Goal: Task Accomplishment & Management: Use online tool/utility

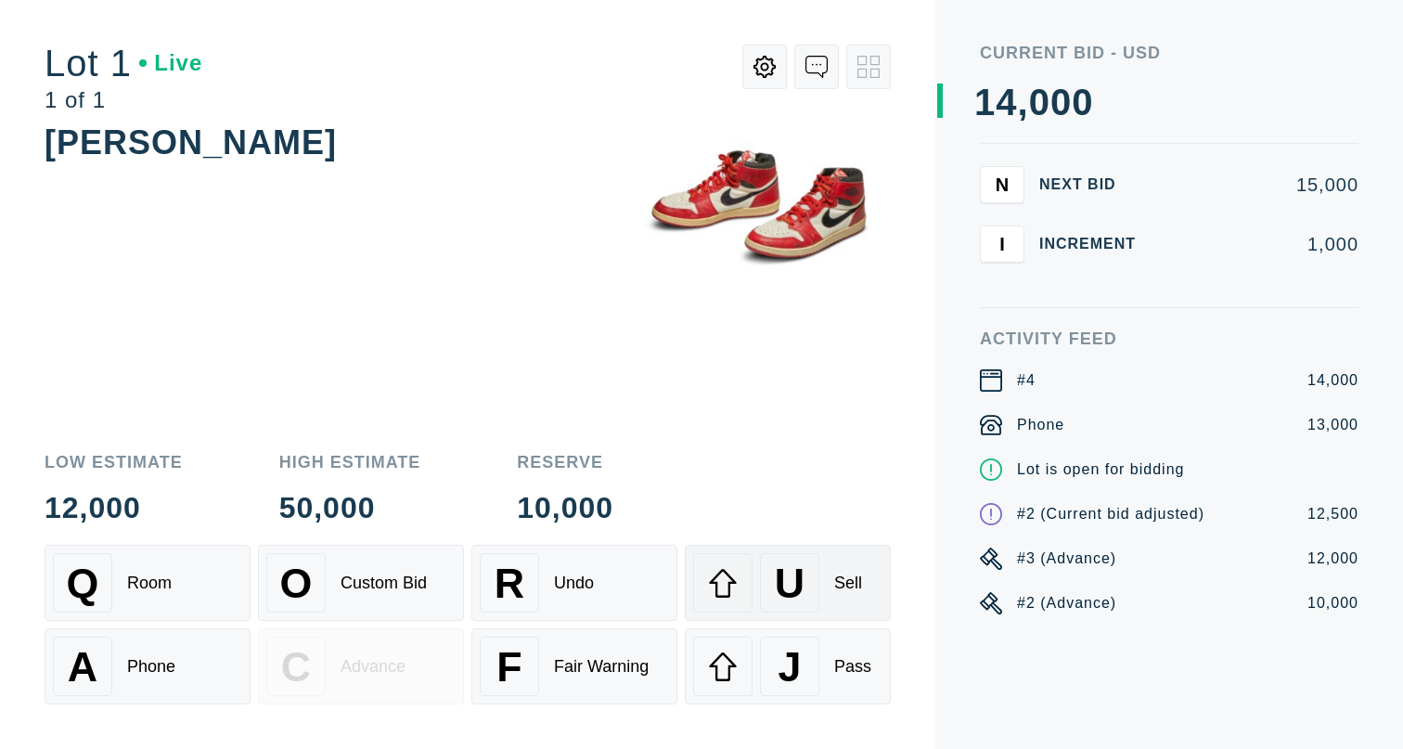
click at [846, 581] on div "Sell" at bounding box center [848, 582] width 28 height 19
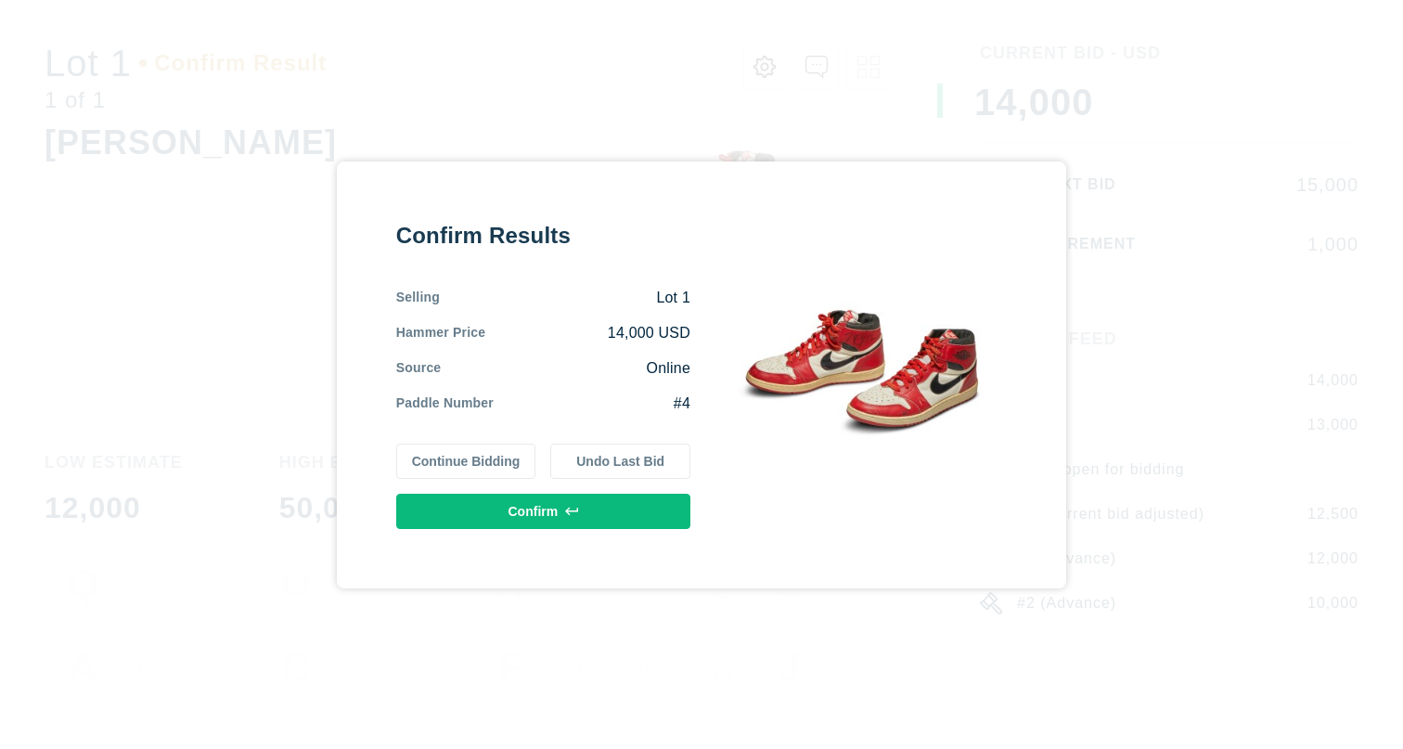
click at [605, 465] on button "Undo Last Bid" at bounding box center [620, 461] width 140 height 35
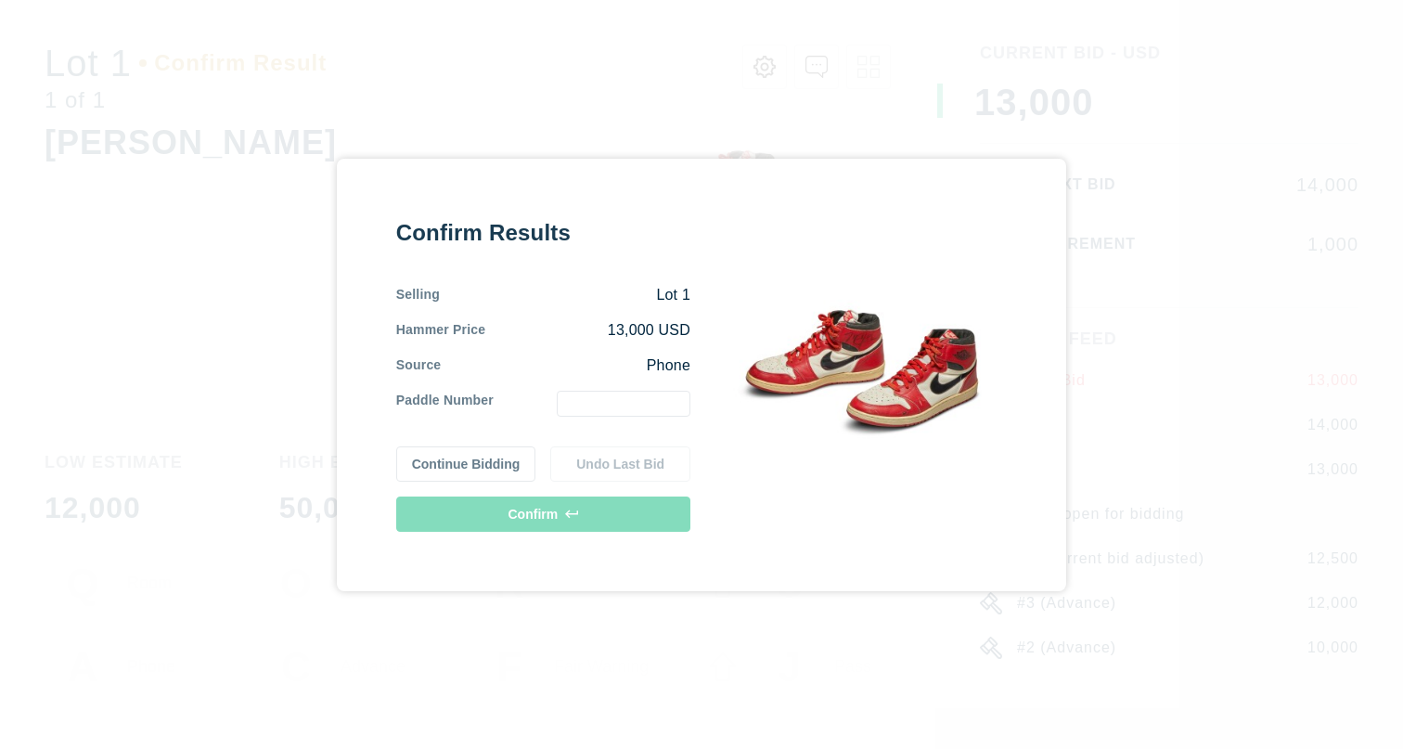
click at [604, 406] on input "text" at bounding box center [624, 404] width 134 height 26
click at [494, 458] on button "Continue Bidding" at bounding box center [466, 463] width 140 height 35
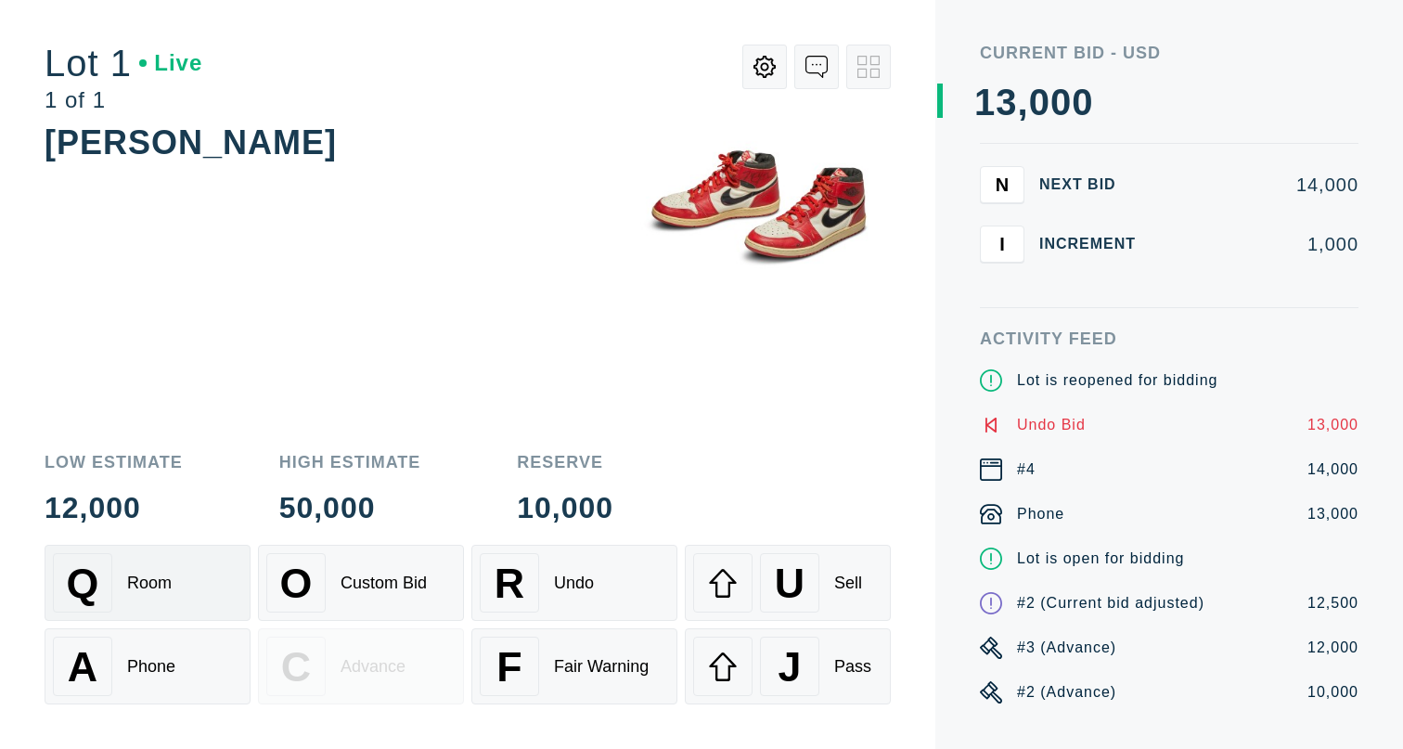
drag, startPoint x: 156, startPoint y: 588, endPoint x: 163, endPoint y: 631, distance: 43.3
click at [156, 588] on div "Room" at bounding box center [149, 582] width 45 height 19
drag, startPoint x: 173, startPoint y: 646, endPoint x: 168, endPoint y: 655, distance: 10.4
click at [172, 646] on div "A Phone" at bounding box center [147, 666] width 189 height 59
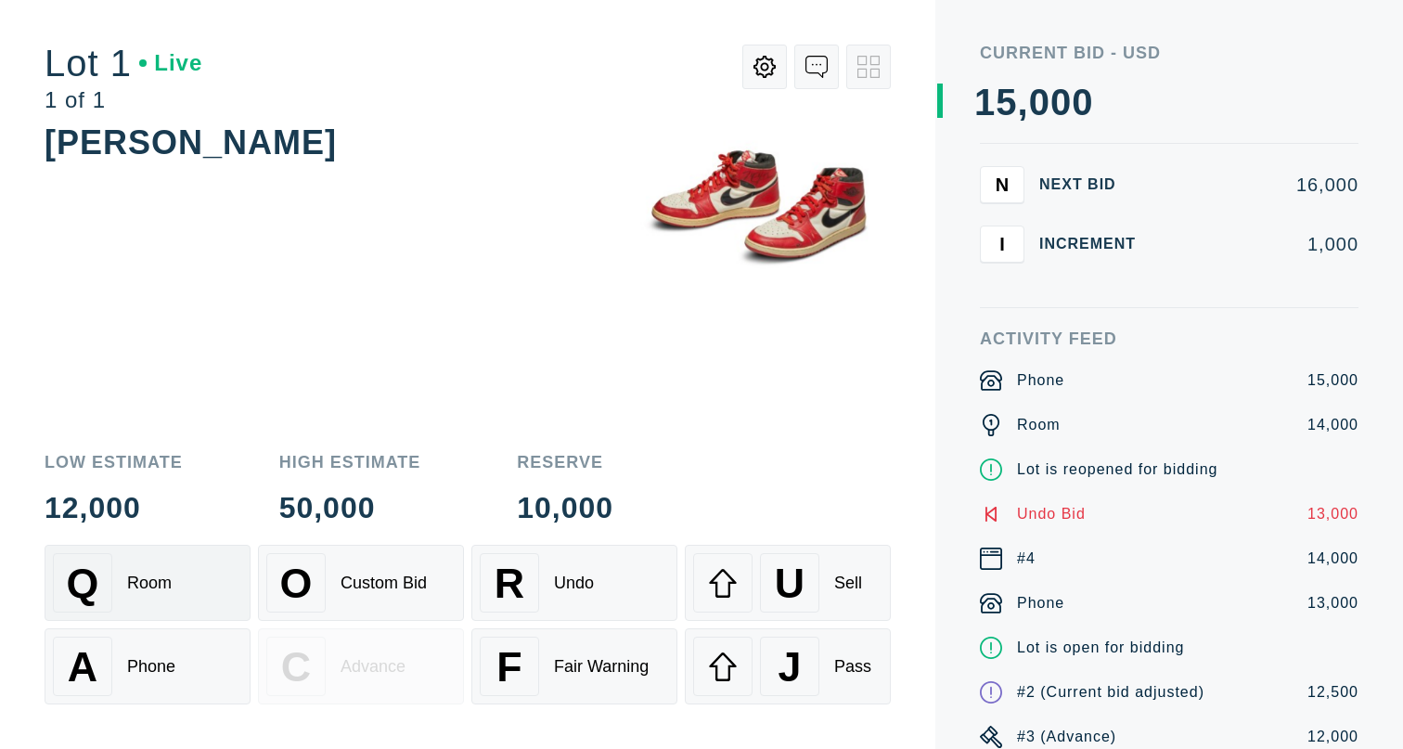
click at [176, 586] on div "Q Room" at bounding box center [147, 582] width 189 height 59
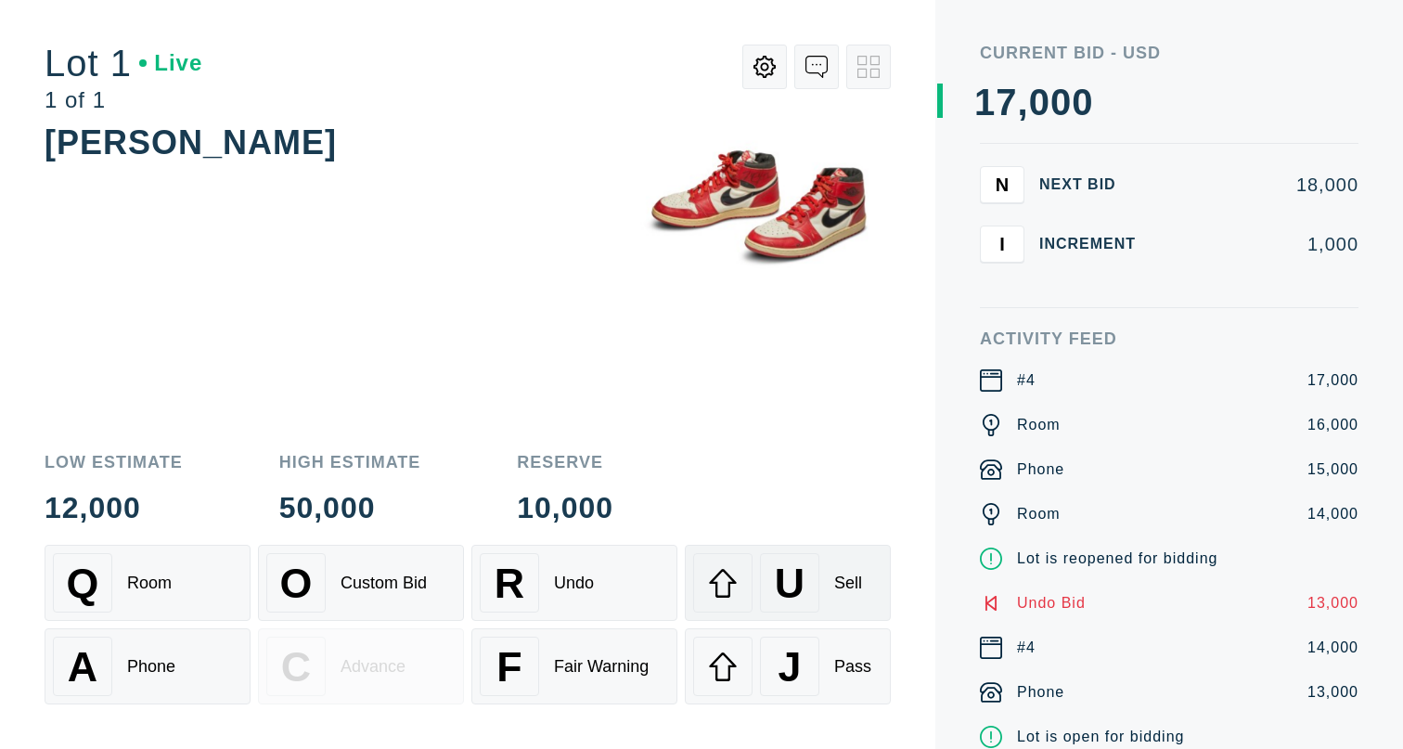
drag, startPoint x: 781, startPoint y: 578, endPoint x: 778, endPoint y: 598, distance: 19.8
click at [780, 578] on span "U" at bounding box center [790, 583] width 30 height 47
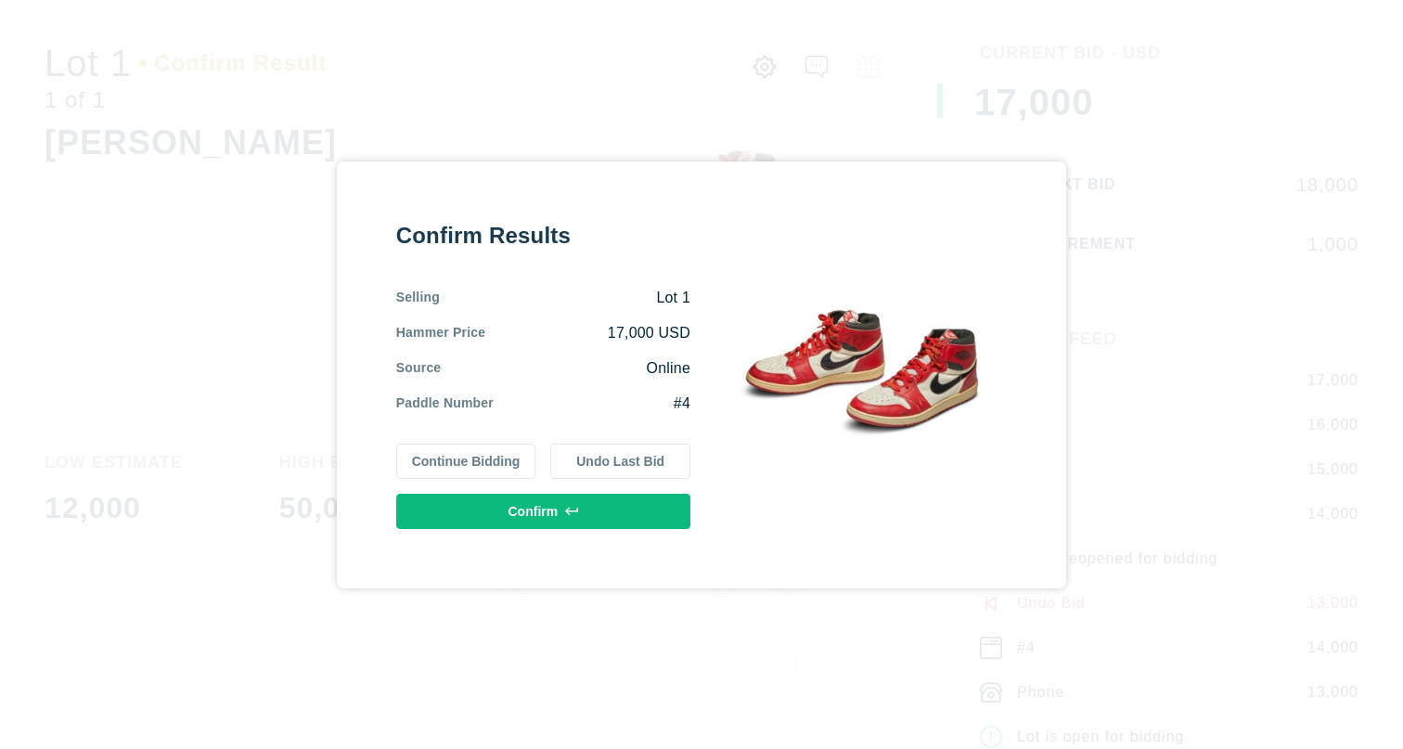
click at [620, 461] on button "Undo Last Bid" at bounding box center [620, 461] width 140 height 35
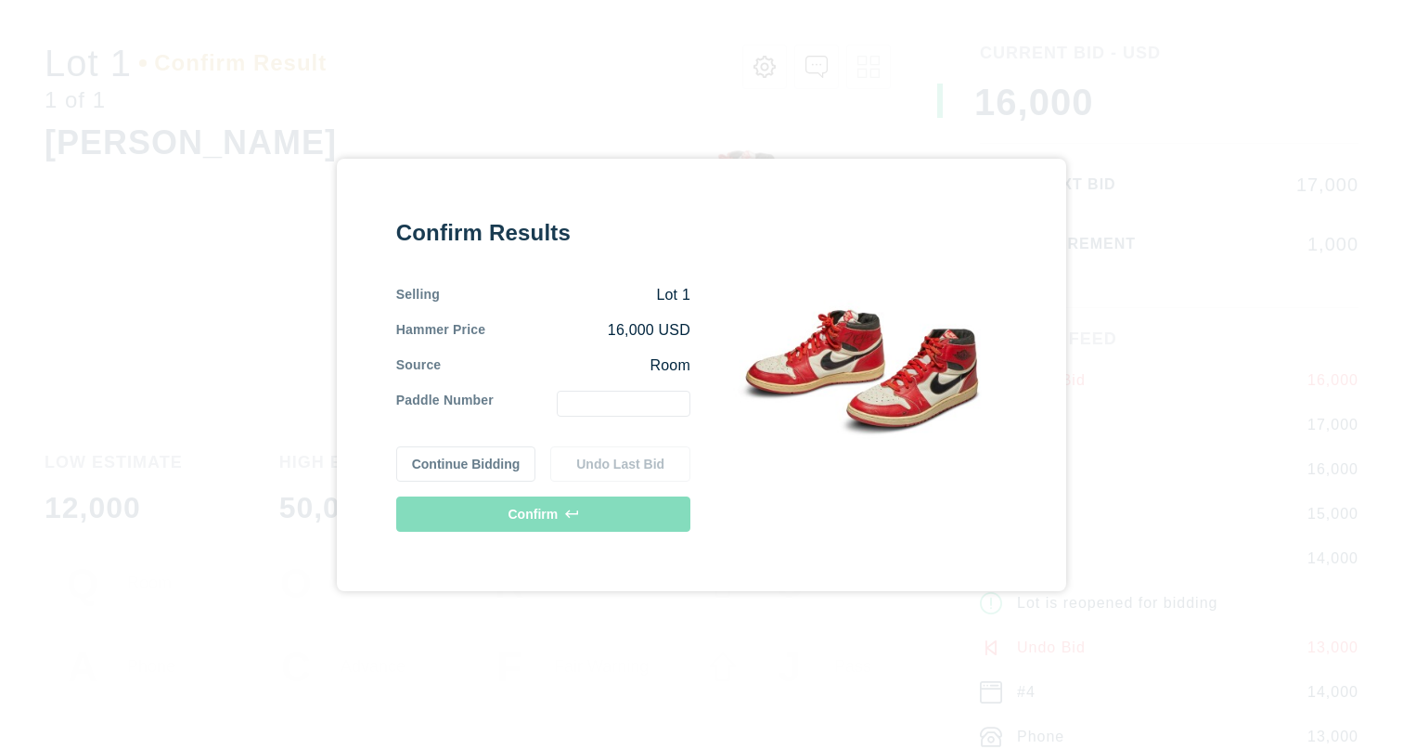
click at [458, 461] on button "Continue Bidding" at bounding box center [466, 463] width 140 height 35
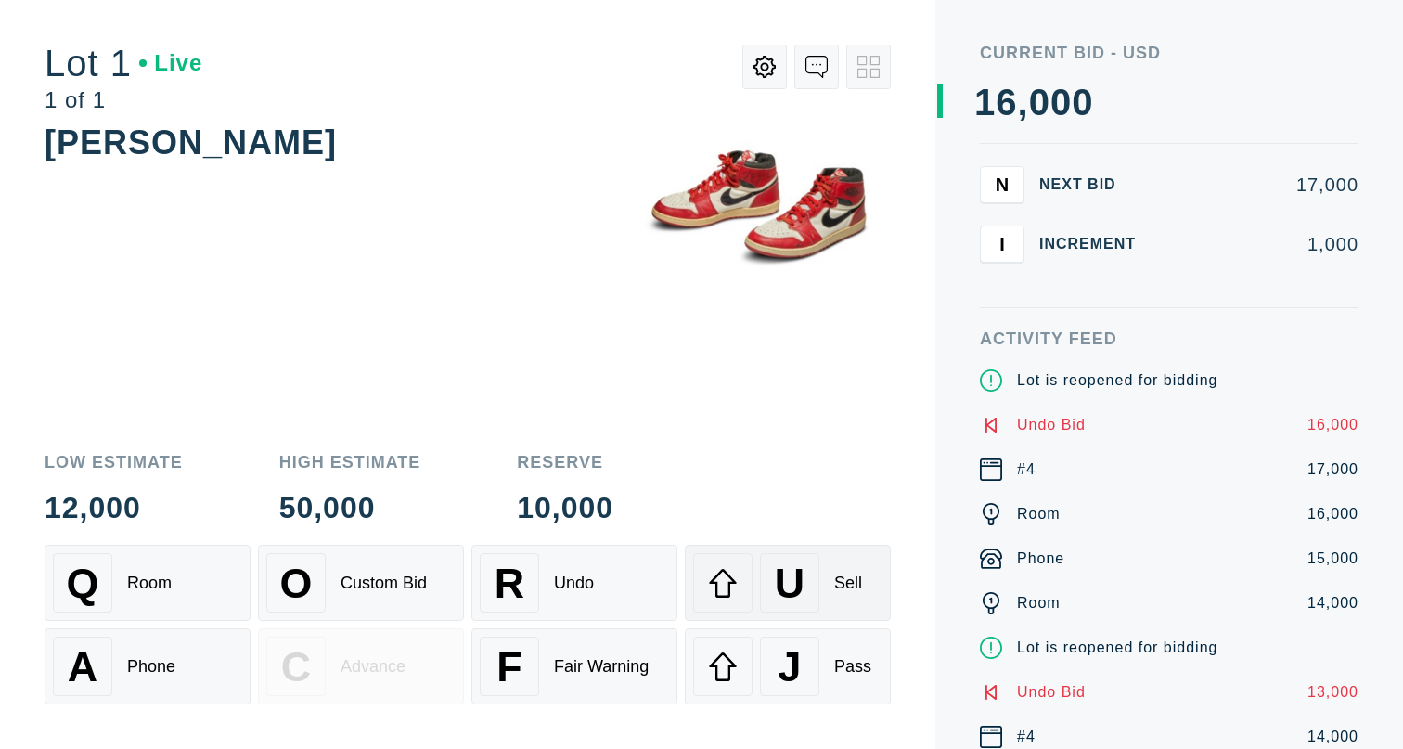
click at [846, 585] on div "Sell" at bounding box center [848, 582] width 28 height 19
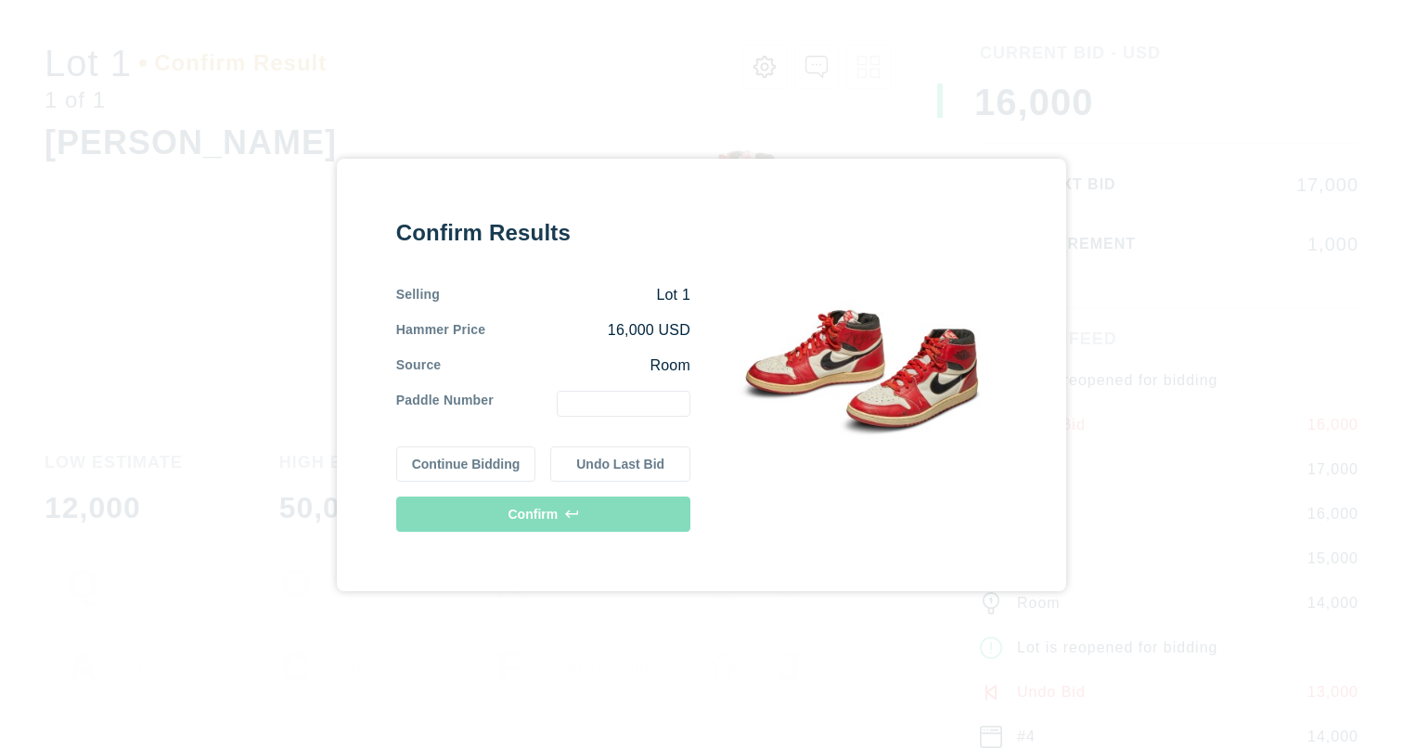
click at [496, 462] on button "Continue Bidding" at bounding box center [466, 463] width 140 height 35
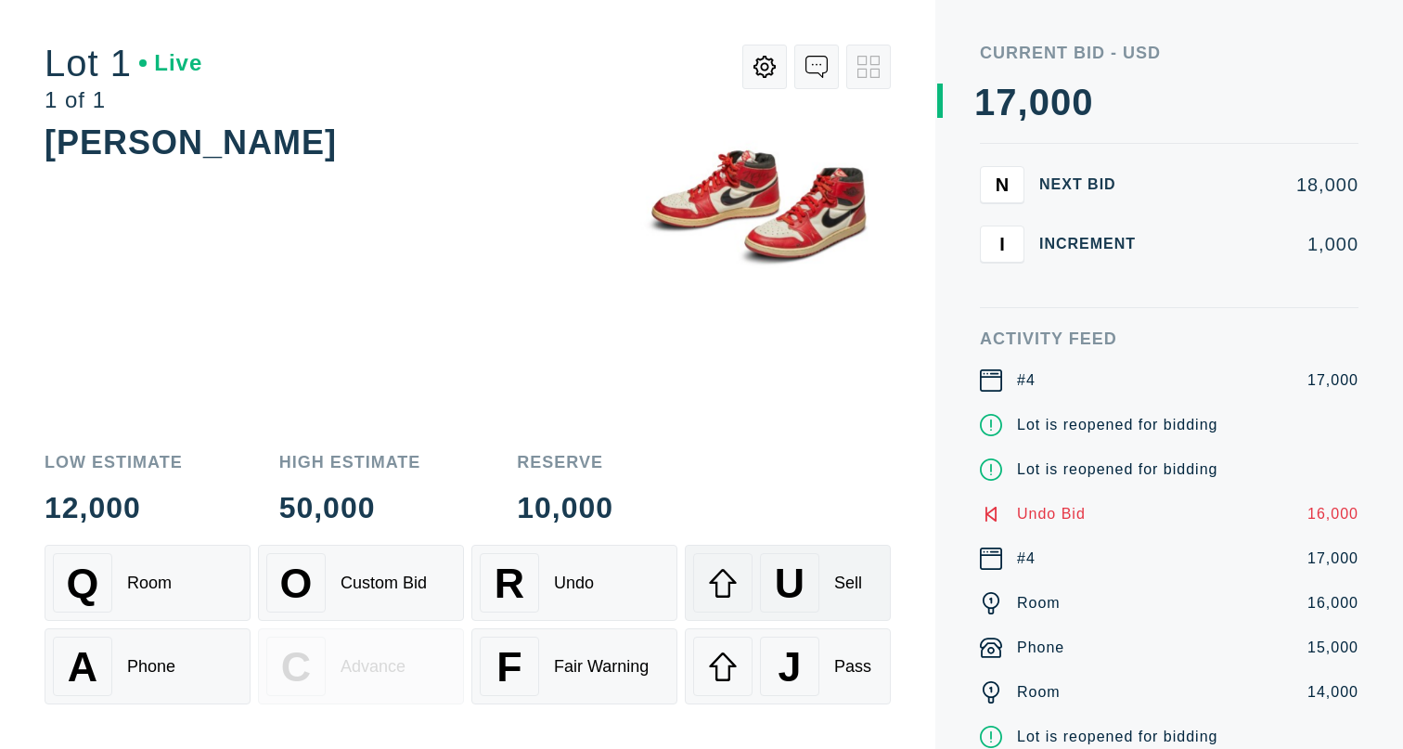
click at [789, 577] on span "U" at bounding box center [790, 583] width 30 height 47
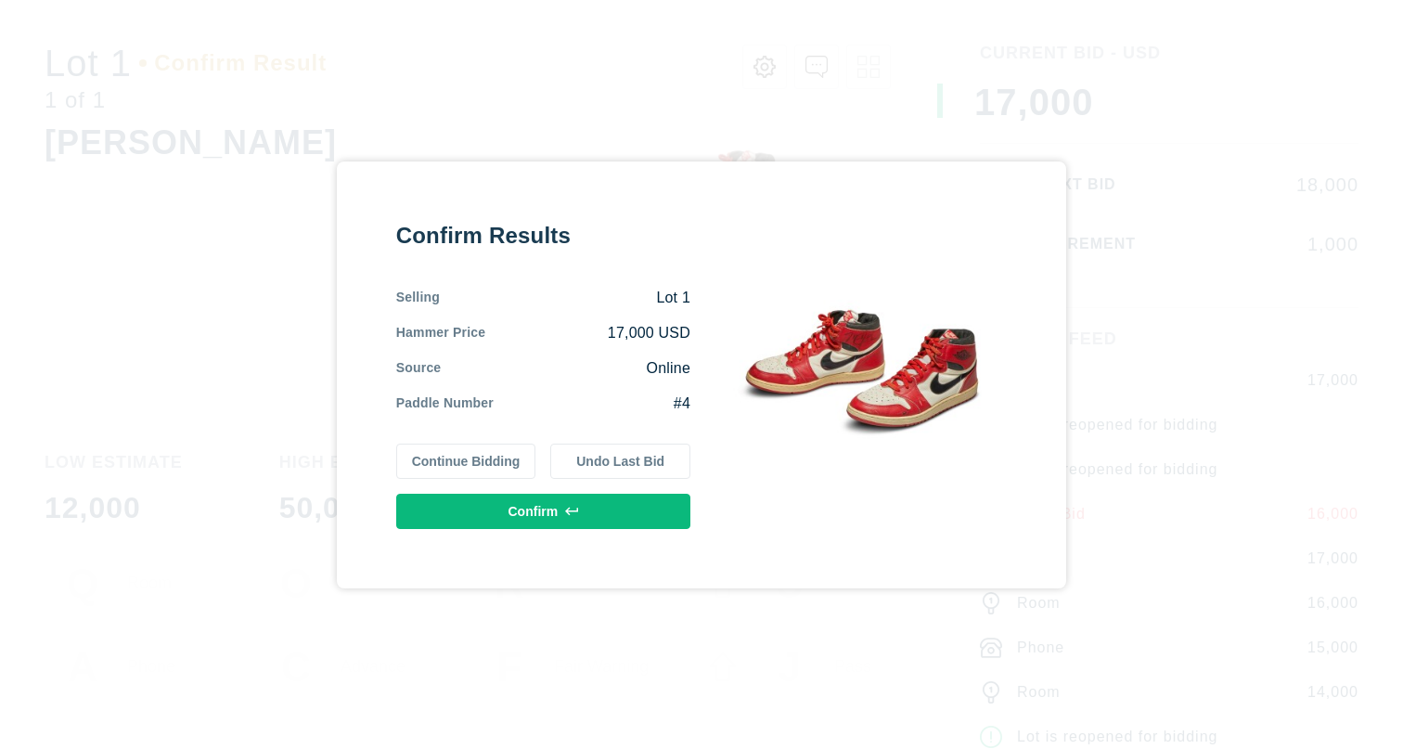
click at [465, 457] on button "Continue Bidding" at bounding box center [466, 461] width 140 height 35
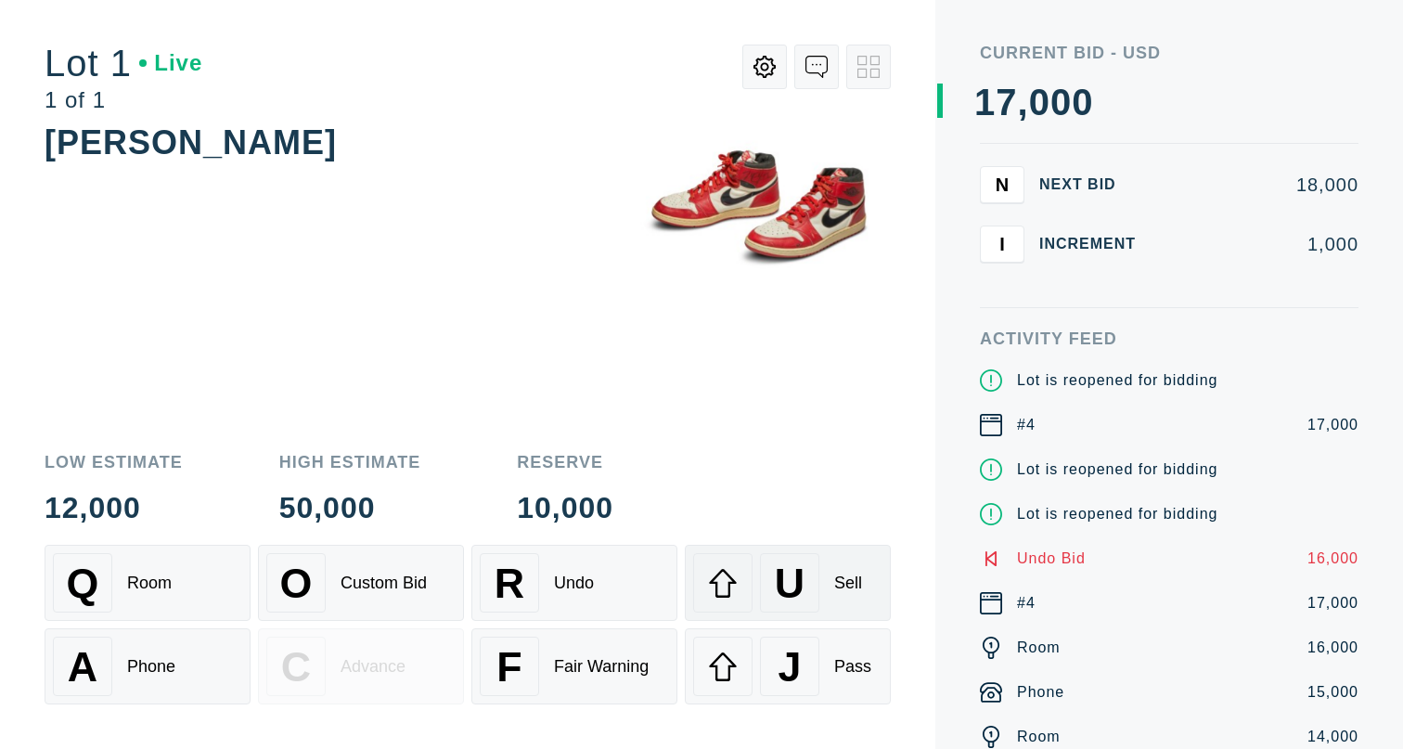
click at [831, 579] on div "U Sell" at bounding box center [787, 582] width 189 height 59
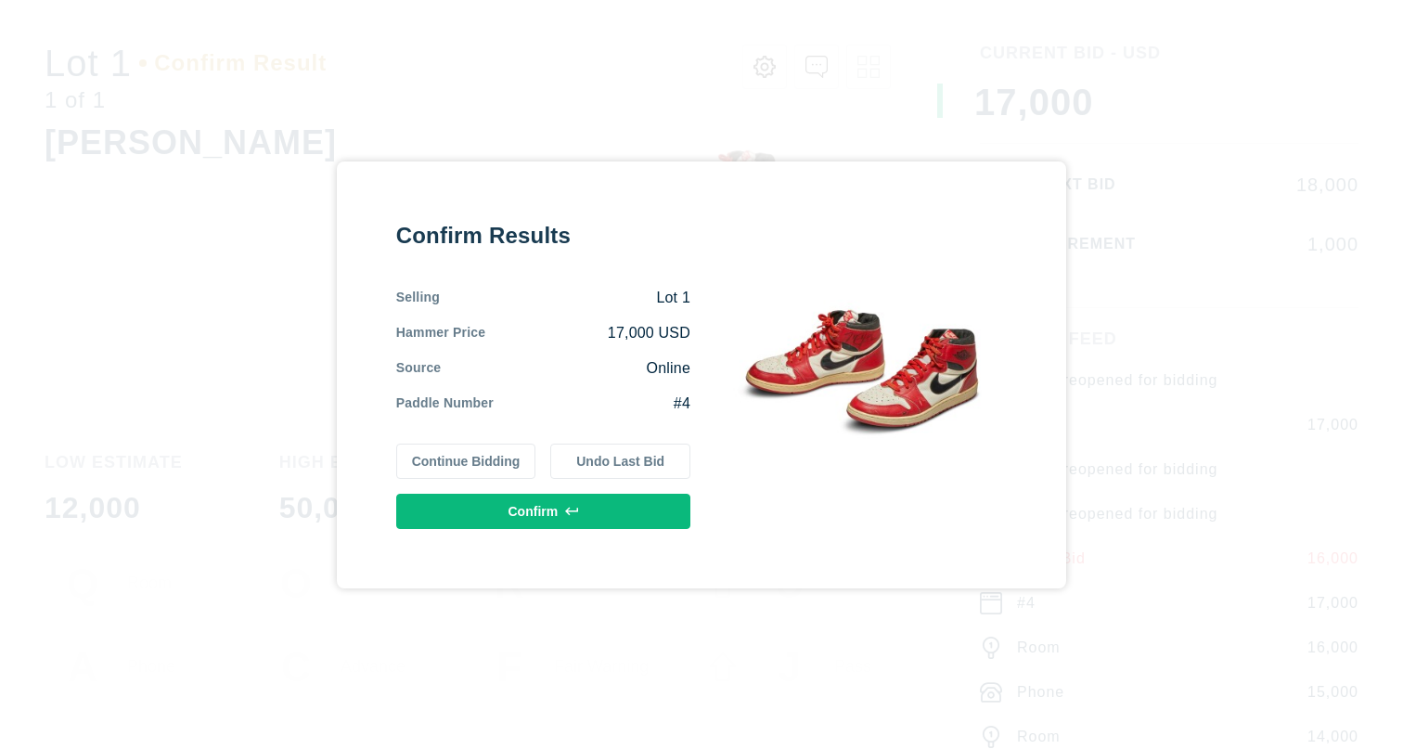
click at [578, 505] on icon at bounding box center [571, 511] width 13 height 13
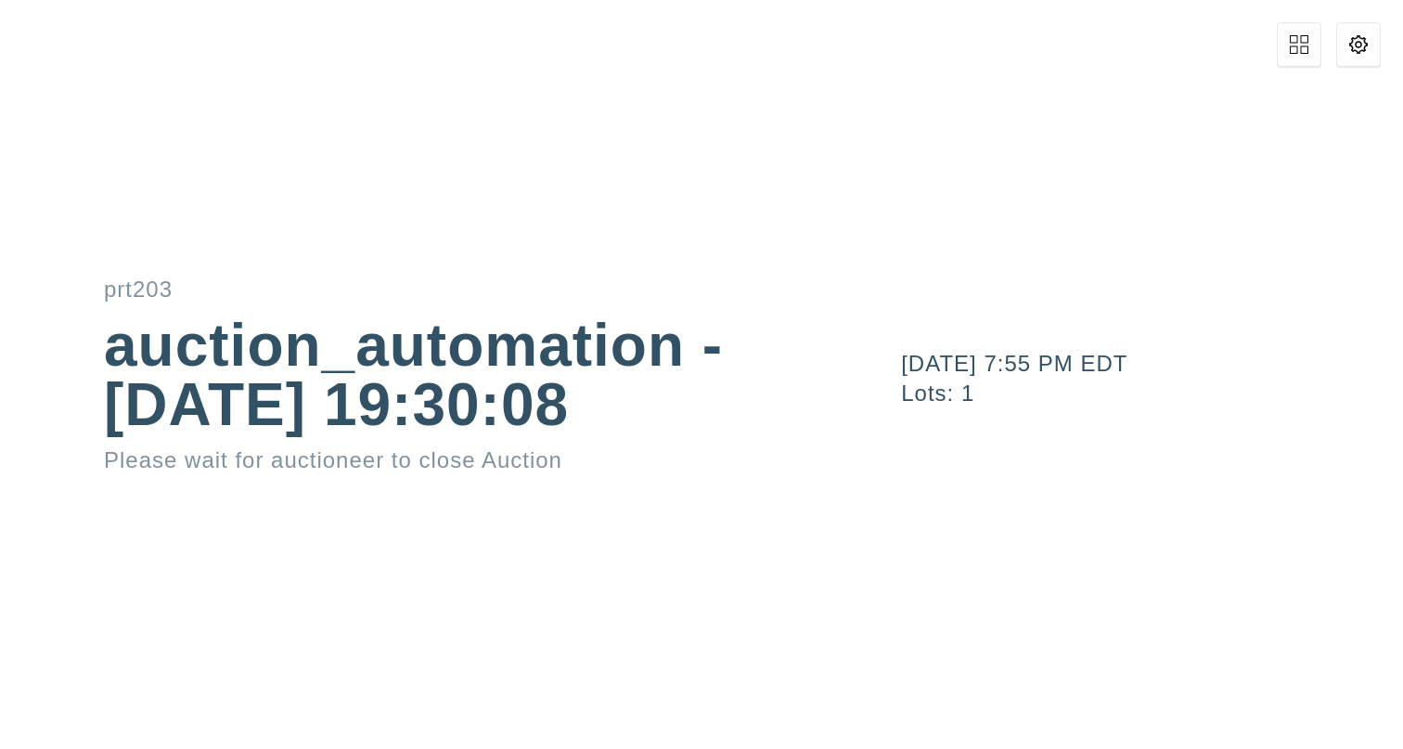
click at [1307, 43] on icon at bounding box center [1299, 44] width 19 height 19
click at [140, 536] on div "[PERSON_NAME]" at bounding box center [112, 529] width 118 height 31
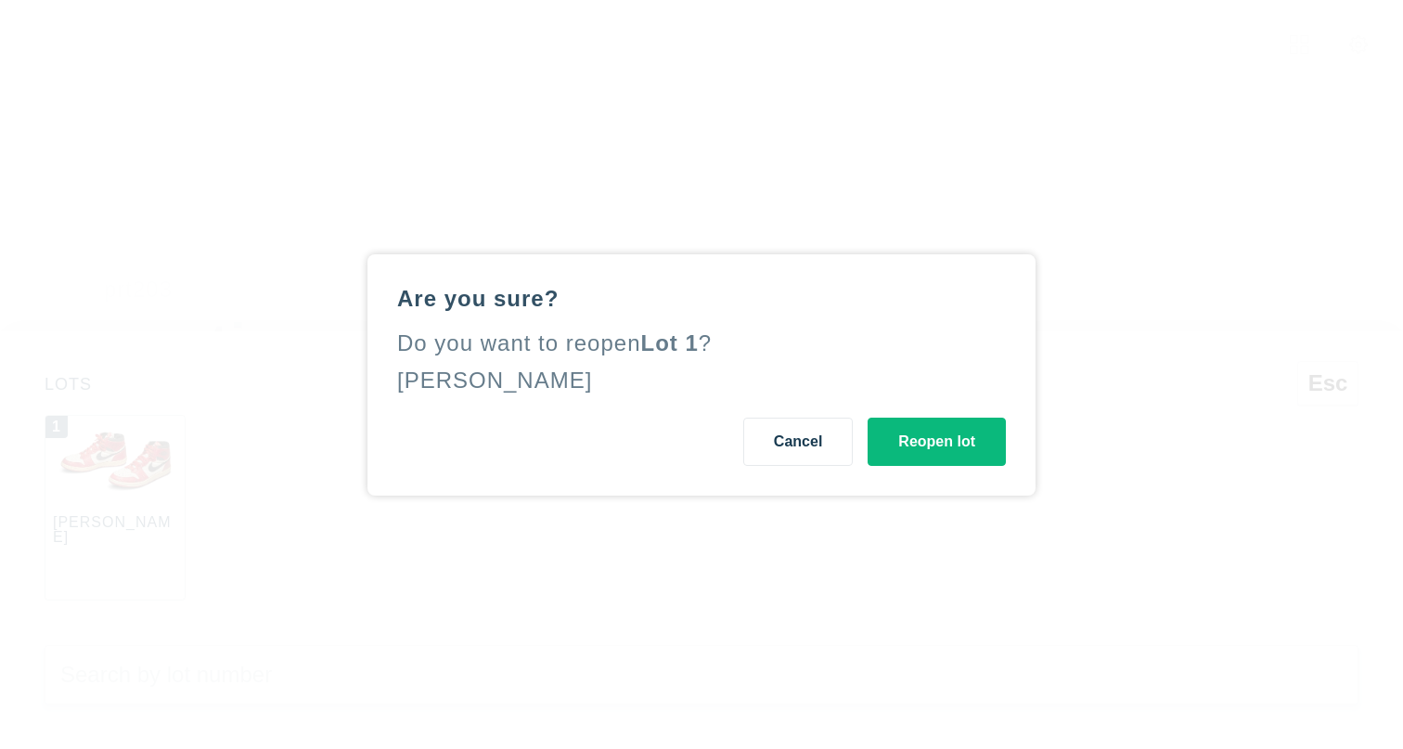
drag, startPoint x: 939, startPoint y: 443, endPoint x: 938, endPoint y: 453, distance: 10.2
click at [938, 443] on button "Reopen lot" at bounding box center [937, 442] width 138 height 48
